Goal: Task Accomplishment & Management: Use online tool/utility

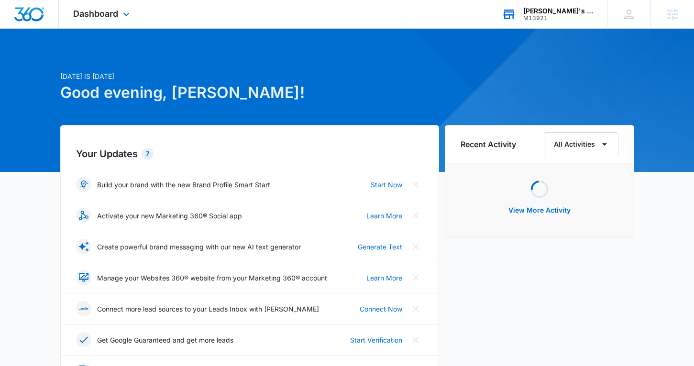
click at [557, 13] on div "[PERSON_NAME]'s Beauty Salon & Supply" at bounding box center [558, 11] width 70 height 8
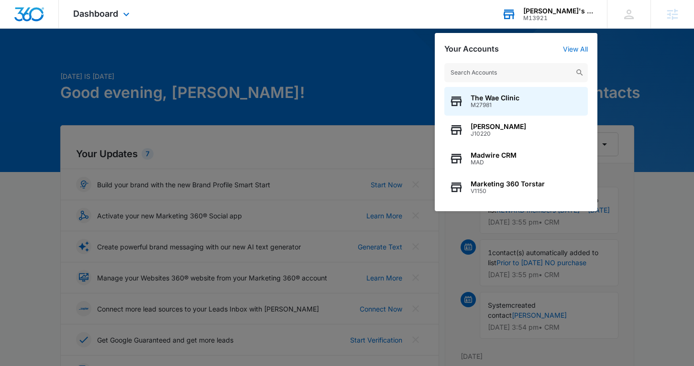
click at [487, 71] on input "text" at bounding box center [515, 72] width 143 height 19
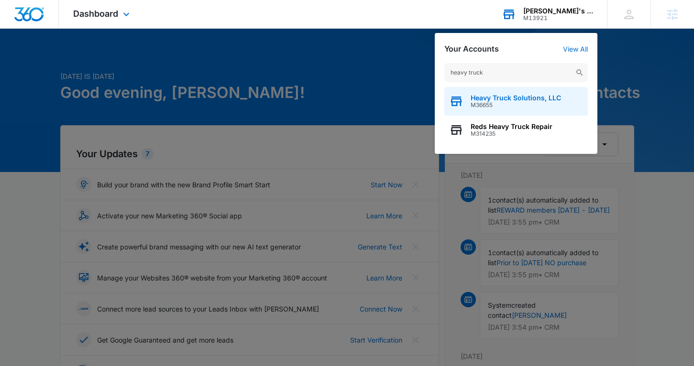
type input "heavy truck"
click at [554, 99] on span "Heavy Truck Solutions, LLC" at bounding box center [516, 98] width 90 height 8
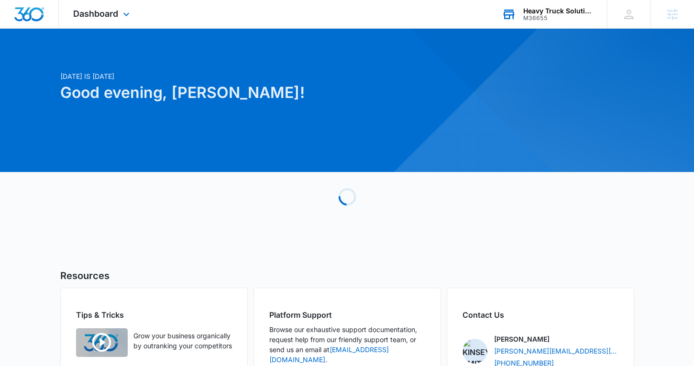
click at [100, 7] on div "Dashboard Apps Reputation Forms CRM Email Social Content Ads Intelligence Files…" at bounding box center [103, 14] width 88 height 28
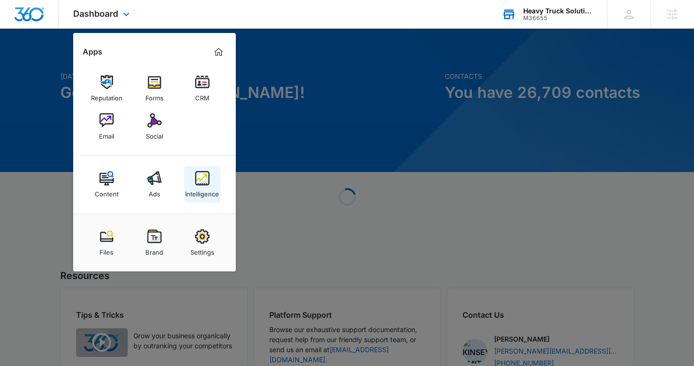
click at [197, 195] on div "Intelligence" at bounding box center [202, 192] width 34 height 12
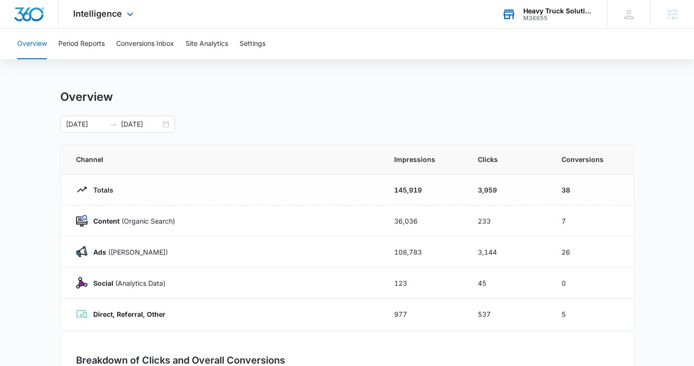
click at [122, 12] on div "Intelligence Apps Reputation Forms CRM Email Social Content Ads Intelligence Fi…" at bounding box center [104, 14] width 91 height 28
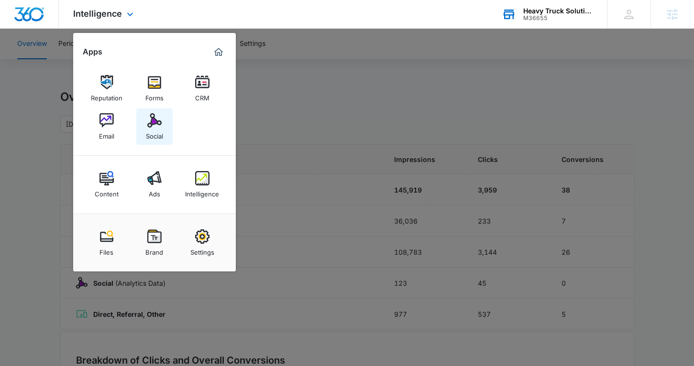
click at [159, 115] on img at bounding box center [154, 120] width 14 height 14
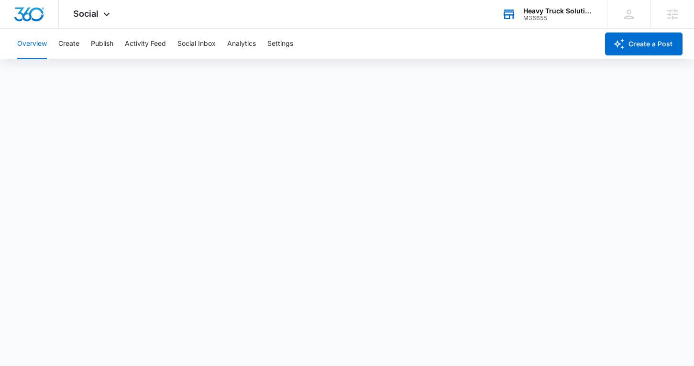
click at [115, 49] on div "Overview Create Publish Activity Feed Social Inbox Analytics Settings" at bounding box center [304, 44] width 587 height 31
click at [108, 48] on button "Publish" at bounding box center [102, 44] width 22 height 31
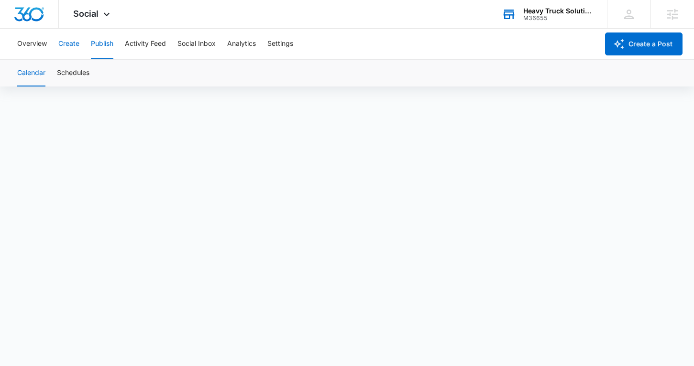
click at [68, 41] on button "Create" at bounding box center [68, 44] width 21 height 31
click at [98, 74] on button "Approvals" at bounding box center [93, 73] width 32 height 27
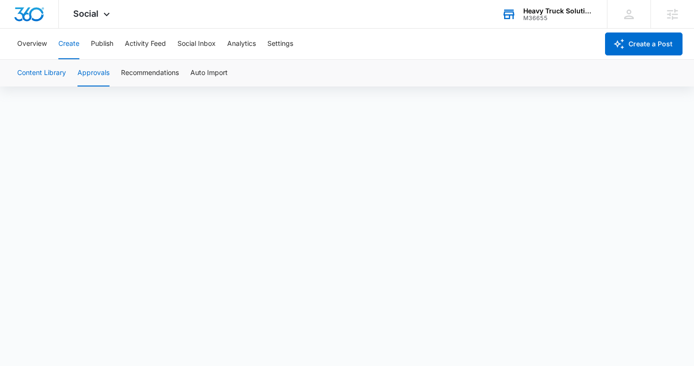
click at [50, 69] on button "Content Library" at bounding box center [41, 73] width 49 height 27
click at [105, 79] on button "Approvals" at bounding box center [93, 73] width 32 height 27
